Goal: Task Accomplishment & Management: Use online tool/utility

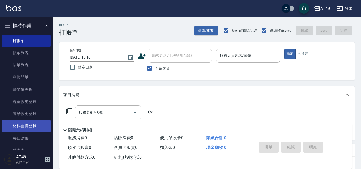
scroll to position [53, 0]
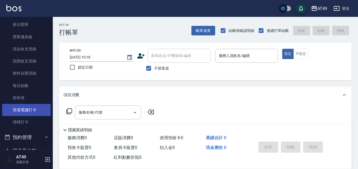
drag, startPoint x: 24, startPoint y: 97, endPoint x: 17, endPoint y: 109, distance: 13.6
click at [17, 109] on link "現場電腦打卡" at bounding box center [26, 110] width 49 height 12
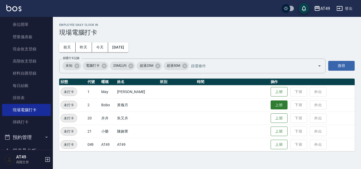
click at [281, 105] on button "上班" at bounding box center [278, 105] width 17 height 9
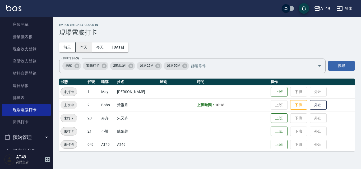
click at [85, 48] on button "昨天" at bounding box center [84, 48] width 16 height 10
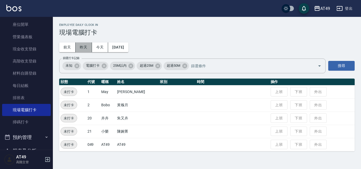
click at [85, 48] on button "昨天" at bounding box center [84, 48] width 16 height 10
click at [83, 47] on button "昨天" at bounding box center [84, 48] width 16 height 10
click at [99, 46] on button "今天" at bounding box center [100, 48] width 16 height 10
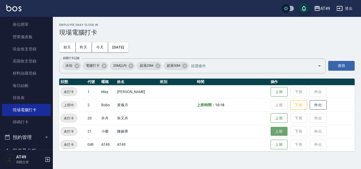
click at [276, 134] on button "上班" at bounding box center [278, 131] width 17 height 9
